Goal: Find specific page/section: Find specific page/section

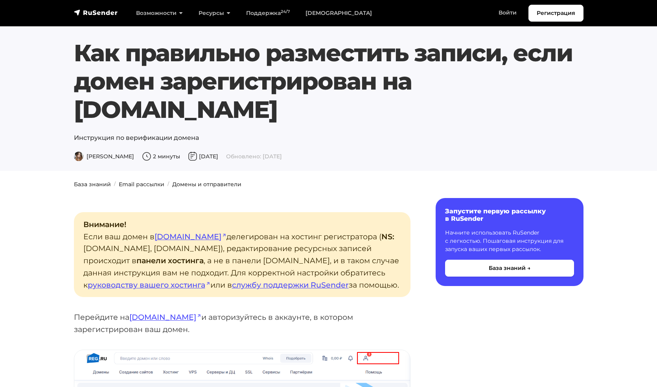
scroll to position [2770, 0]
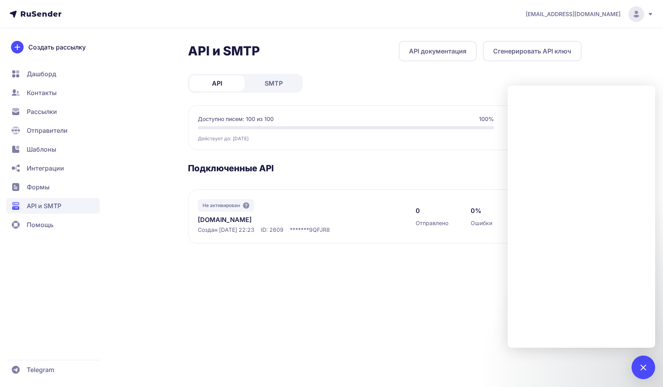
click at [284, 264] on div "art.kushik@gmail.com API и SMTP API документация Сгенерировать API ключ API SMT…" at bounding box center [331, 193] width 663 height 387
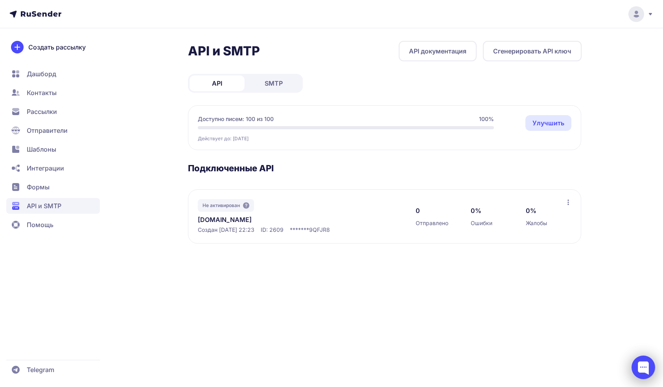
click at [648, 374] on div at bounding box center [643, 368] width 24 height 24
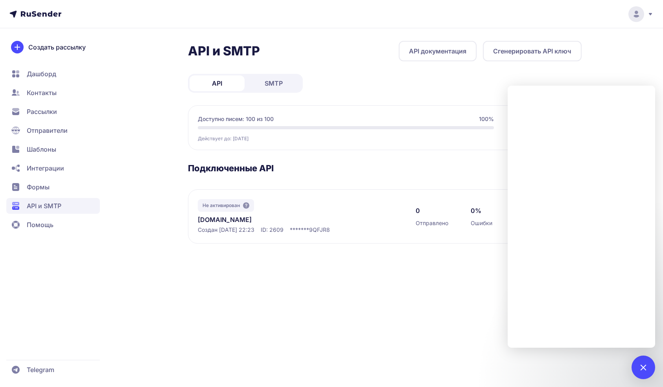
click at [409, 282] on div "API и SMTP API документация Сгенерировать API ключ API SMTP Доступно писем: 100…" at bounding box center [331, 193] width 663 height 387
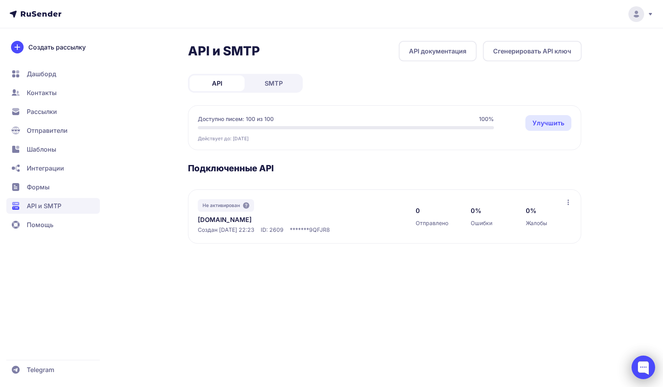
click at [640, 370] on div at bounding box center [643, 368] width 24 height 24
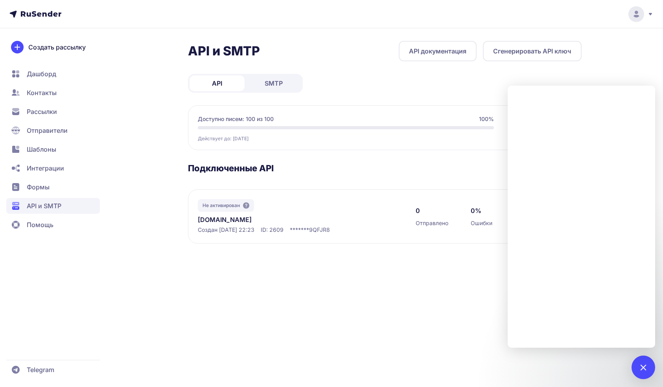
click at [390, 341] on div "API и SMTP API документация Сгенерировать API ключ API SMTP Доступно писем: 100…" at bounding box center [331, 193] width 663 height 387
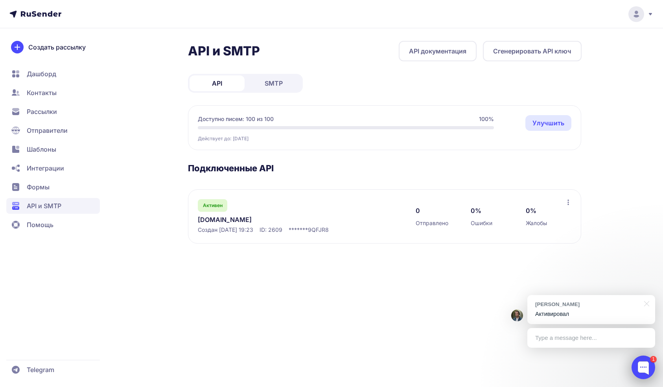
click at [634, 370] on div at bounding box center [643, 368] width 24 height 24
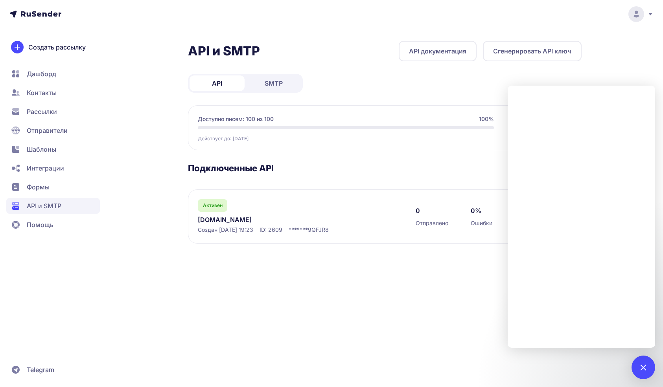
click at [306, 313] on div "API и SMTP API документация Сгенерировать API ключ API SMTP Доступно писем: 100…" at bounding box center [331, 193] width 663 height 387
click at [612, 62] on div "API и SMTP API документация Сгенерировать API ключ API SMTP Доступно писем: 100…" at bounding box center [331, 152] width 566 height 222
click at [649, 368] on div "1" at bounding box center [643, 368] width 24 height 24
